Goal: Transaction & Acquisition: Obtain resource

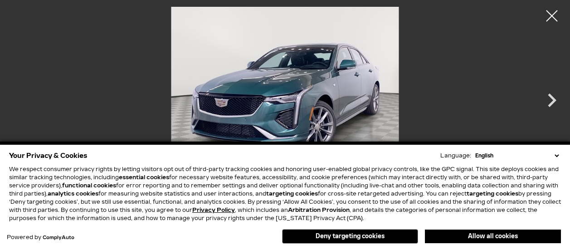
scroll to position [58, 0]
click at [301, 88] on img at bounding box center [284, 92] width 479 height 170
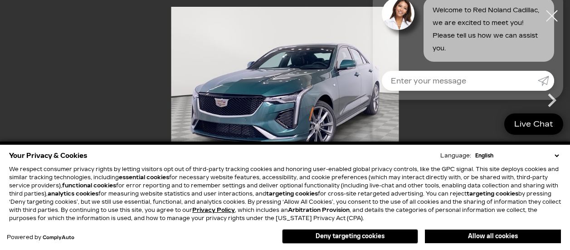
scroll to position [73, 0]
click at [297, 93] on img at bounding box center [284, 92] width 479 height 170
click at [456, 82] on input "Enter your message" at bounding box center [460, 81] width 156 height 20
type input "I AM TRYING TO LOOK AT THE CAR ON THIS PAGE"
click at [329, 123] on img at bounding box center [284, 92] width 479 height 170
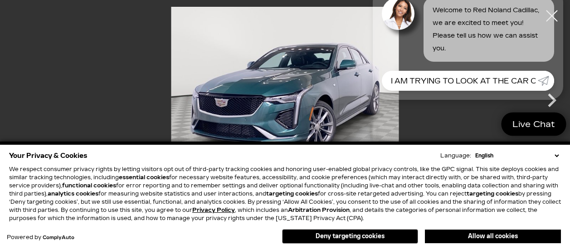
scroll to position [273, 0]
click at [545, 80] on icon "Submit" at bounding box center [543, 80] width 11 height 11
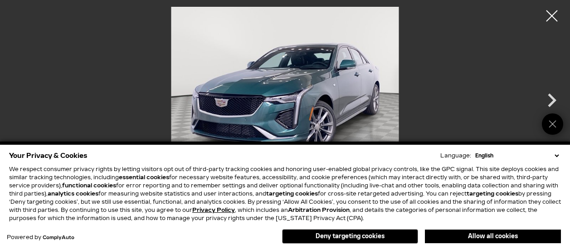
click at [316, 122] on img at bounding box center [284, 92] width 479 height 170
click at [554, 123] on icon "Close" at bounding box center [552, 124] width 10 height 10
click at [384, 123] on img at bounding box center [284, 92] width 479 height 170
click at [384, 122] on img at bounding box center [284, 92] width 479 height 170
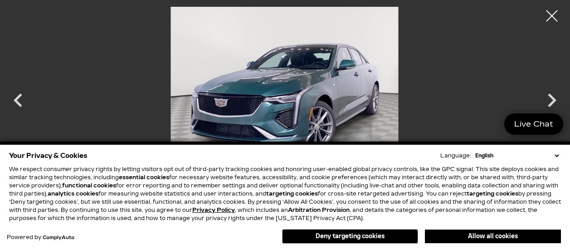
click at [333, 100] on img at bounding box center [284, 92] width 479 height 170
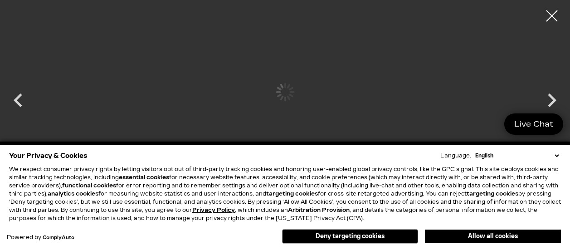
click at [333, 100] on div at bounding box center [284, 92] width 479 height 170
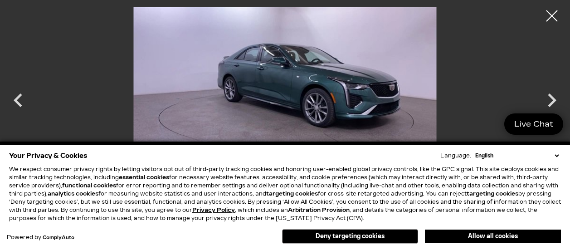
click at [332, 103] on img at bounding box center [284, 92] width 479 height 170
click at [331, 103] on img at bounding box center [284, 92] width 479 height 170
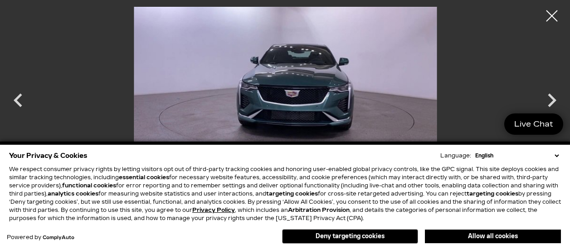
click at [329, 106] on img at bounding box center [285, 92] width 479 height 170
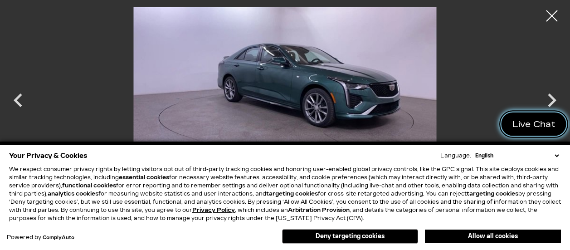
click at [539, 122] on span "Live Chat" at bounding box center [533, 123] width 53 height 11
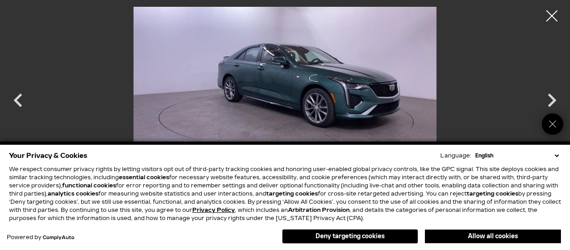
drag, startPoint x: 368, startPoint y: 234, endPoint x: 356, endPoint y: 239, distance: 13.2
click at [369, 235] on button "Deny targeting cookies" at bounding box center [350, 236] width 136 height 15
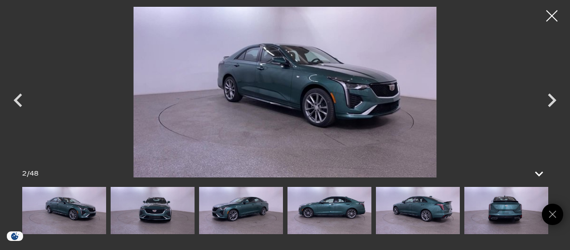
scroll to position [261, 0]
click at [550, 101] on icon "Next" at bounding box center [551, 100] width 27 height 27
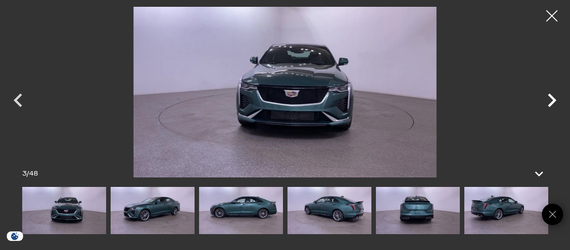
click at [551, 102] on icon "Next" at bounding box center [552, 100] width 9 height 14
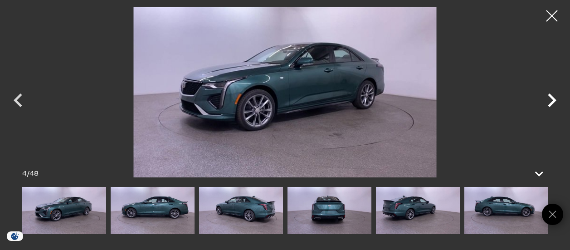
click at [551, 102] on icon "Next" at bounding box center [552, 100] width 9 height 14
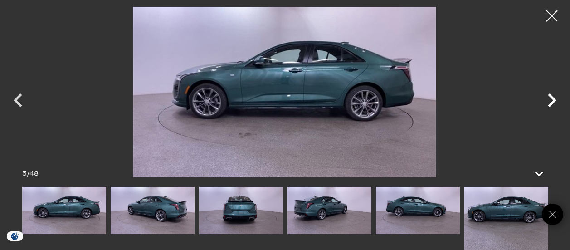
click at [550, 101] on icon "Next" at bounding box center [551, 100] width 27 height 27
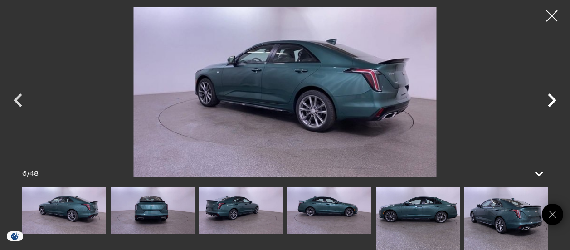
click at [549, 101] on icon "Next" at bounding box center [551, 100] width 27 height 27
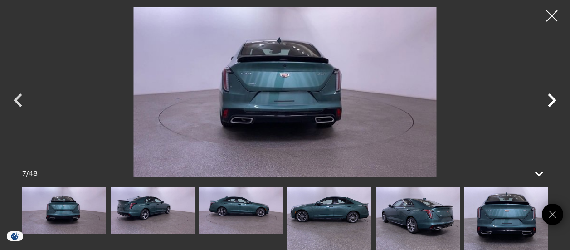
click at [550, 100] on icon "Next" at bounding box center [551, 100] width 27 height 27
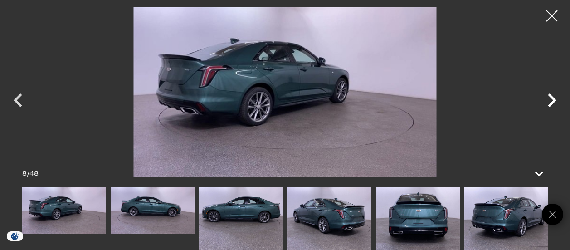
click at [550, 100] on icon "Next" at bounding box center [551, 100] width 27 height 27
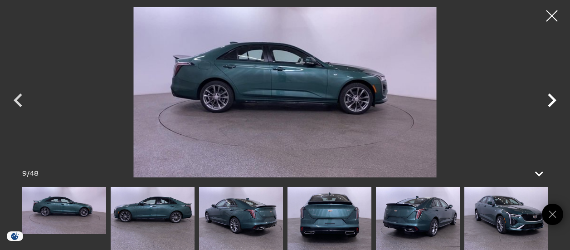
click at [549, 99] on icon "Next" at bounding box center [551, 100] width 27 height 27
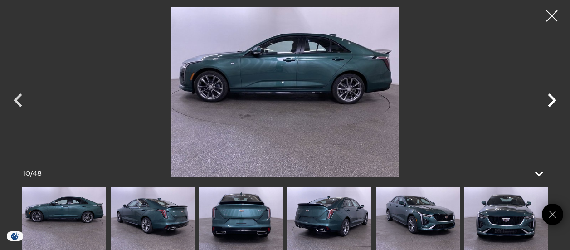
click at [547, 99] on icon "Next" at bounding box center [551, 100] width 27 height 27
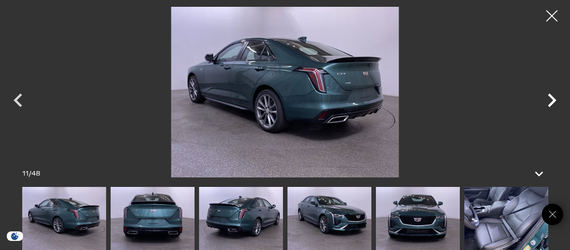
click at [547, 99] on icon "Next" at bounding box center [551, 100] width 27 height 27
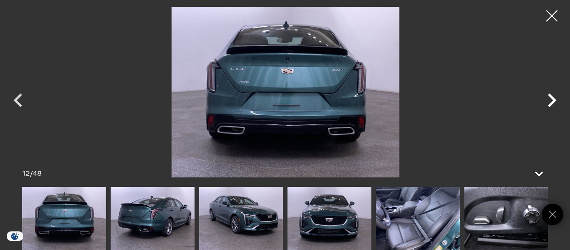
click at [547, 100] on icon "Next" at bounding box center [551, 100] width 27 height 27
click at [402, 235] on img at bounding box center [418, 218] width 84 height 63
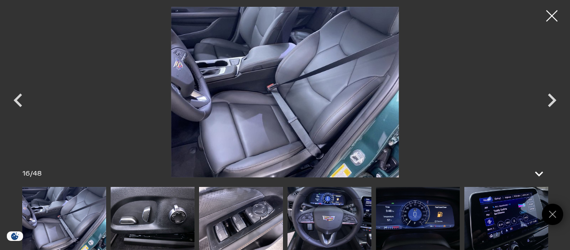
click at [248, 224] on img at bounding box center [241, 218] width 84 height 63
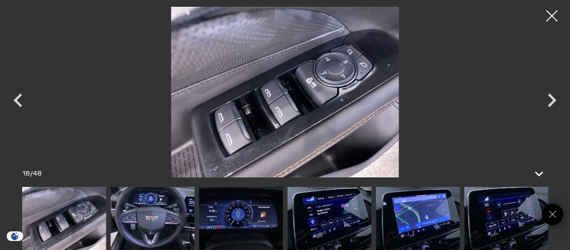
click at [232, 231] on img at bounding box center [241, 218] width 84 height 63
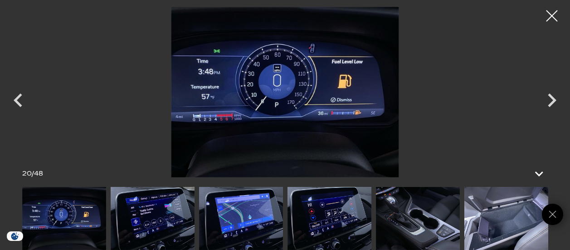
click at [240, 221] on img at bounding box center [241, 218] width 84 height 63
click at [244, 224] on img at bounding box center [241, 218] width 84 height 63
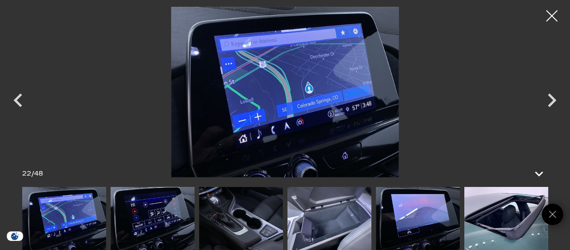
click at [282, 228] on img at bounding box center [241, 218] width 84 height 63
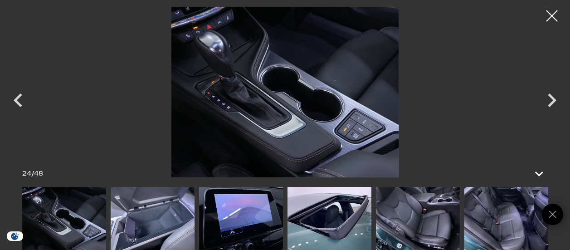
click at [299, 229] on img at bounding box center [329, 218] width 84 height 63
click at [406, 244] on img at bounding box center [418, 218] width 84 height 63
click at [475, 235] on img at bounding box center [506, 218] width 84 height 63
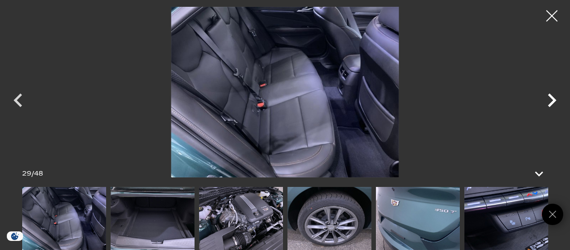
click at [555, 99] on icon "Next" at bounding box center [551, 100] width 27 height 27
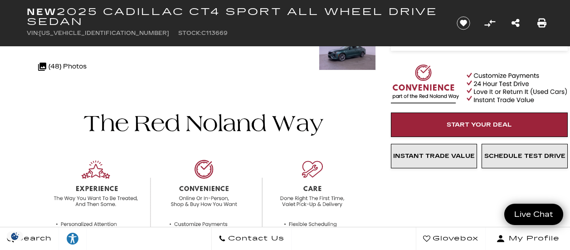
scroll to position [225, 0]
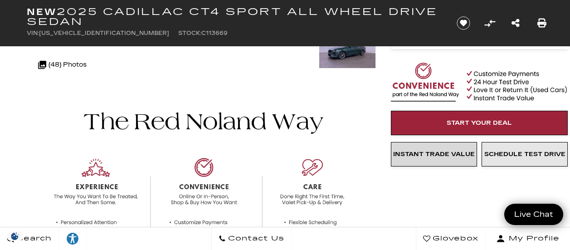
drag, startPoint x: 450, startPoint y: 156, endPoint x: 338, endPoint y: 208, distance: 123.1
click at [450, 156] on span "Instant Trade Value" at bounding box center [434, 154] width 82 height 7
